Goal: Information Seeking & Learning: Learn about a topic

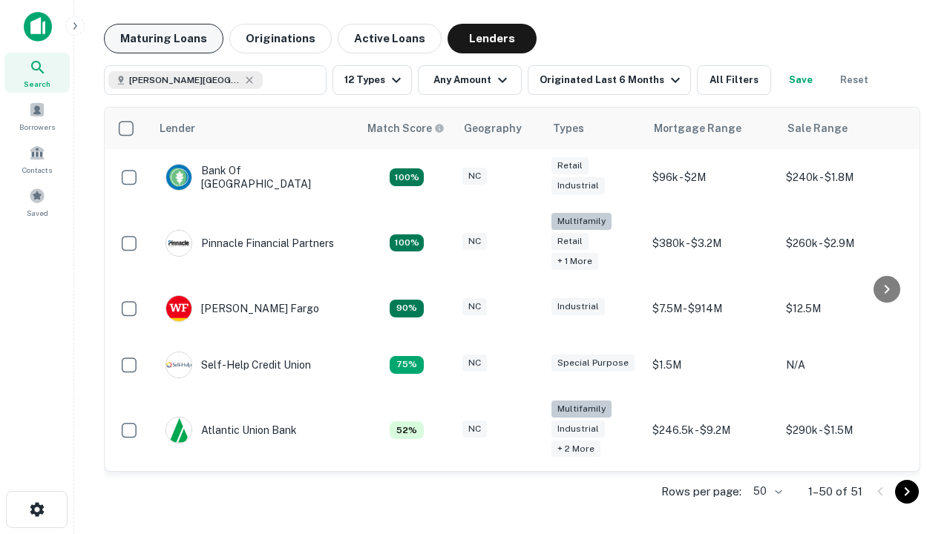
click at [163, 39] on button "Maturing Loans" at bounding box center [163, 39] width 119 height 30
